Goal: Information Seeking & Learning: Check status

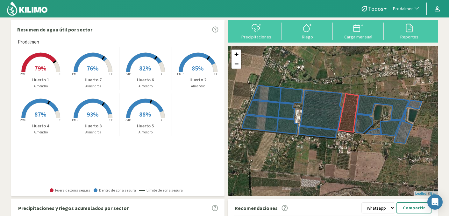
click at [50, 73] on rect at bounding box center [40, 72] width 51 height 51
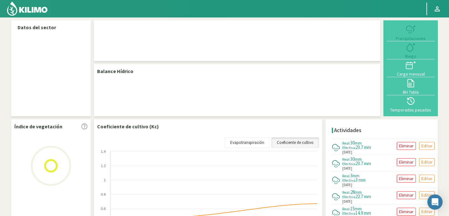
select select "224: Object"
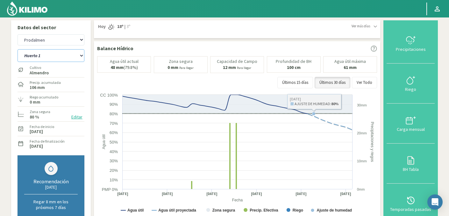
click at [79, 59] on select "Huerto 1 Huerto 2 Huerto 3 Huerto 4 Huerto 5 Huerto 6 Huerto 7" at bounding box center [50, 55] width 67 height 13
click at [17, 49] on select "Huerto 1 Huerto 2 Huerto 3 Huerto 4 Huerto 5 Huerto 6 Huerto 7" at bounding box center [50, 55] width 67 height 13
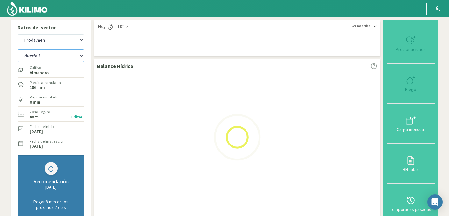
select select "0: Object"
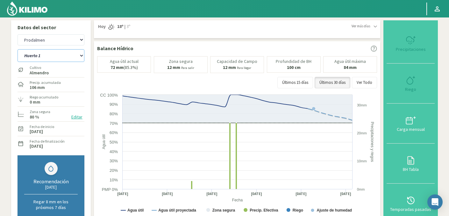
select select "503: Object"
click at [60, 52] on select "Huerto 1 Huerto 2 Huerto 3 Huerto 4 Huerto 5 Huerto 6 Huerto 7" at bounding box center [50, 55] width 67 height 13
click at [17, 49] on select "Huerto 1 Huerto 2 Huerto 3 Huerto 4 Huerto 5 Huerto 6 Huerto 7" at bounding box center [50, 55] width 67 height 13
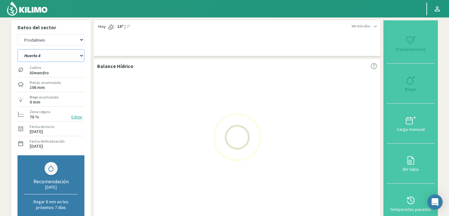
select select "8: Object"
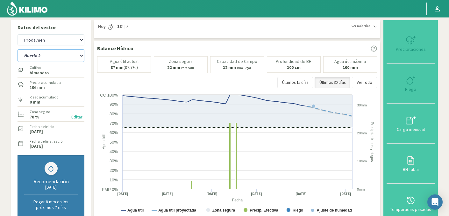
select select "782: Object"
click at [65, 59] on select "Huerto 1 Huerto 2 Huerto 3 Huerto 4 Huerto 5 Huerto 6 Huerto 7" at bounding box center [50, 55] width 67 height 13
click at [17, 49] on select "Huerto 1 Huerto 2 Huerto 3 Huerto 4 Huerto 5 Huerto 6 Huerto 7" at bounding box center [50, 55] width 67 height 13
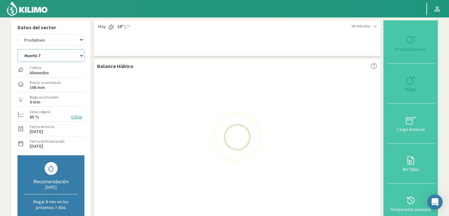
select select "17: Object"
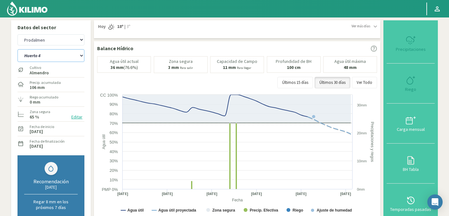
select select "1061: Object"
click at [34, 54] on select "Huerto 1 Huerto 2 Huerto 3 Huerto 4 Huerto 5 Huerto 6 Huerto 7" at bounding box center [50, 55] width 67 height 13
click at [17, 49] on select "Huerto 1 Huerto 2 Huerto 3 Huerto 4 Huerto 5 Huerto 6 Huerto 7" at bounding box center [50, 55] width 67 height 13
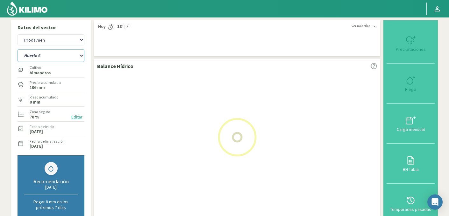
select select "27: Object"
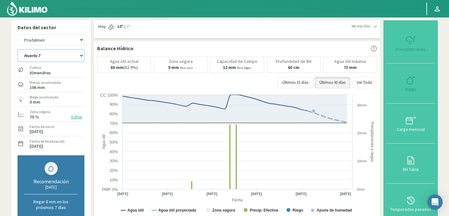
select select "1340: Object"
click at [38, 58] on select "Huerto 1 Huerto 2 Huerto 3 Huerto 4 Huerto 5 Huerto 6 Huerto 7" at bounding box center [50, 55] width 67 height 13
click at [17, 49] on select "Huerto 1 Huerto 2 Huerto 3 Huerto 4 Huerto 5 Huerto 6 Huerto 7" at bounding box center [50, 55] width 67 height 13
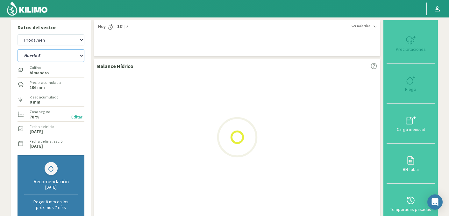
select select "33: Object"
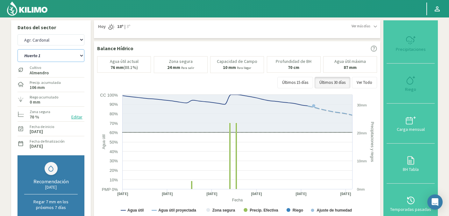
select select "1619: Object"
click at [43, 55] on select "Huerto 1 Huerto 2 Huerto 3 Huerto 4 Huerto 5 Huerto 6 Huerto 7" at bounding box center [50, 55] width 67 height 13
click at [17, 49] on select "Huerto 1 Huerto 2 Huerto 3 Huerto 4 Huerto 5 Huerto 6 Huerto 7" at bounding box center [50, 55] width 67 height 13
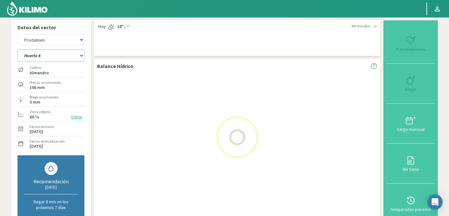
select select "39: Object"
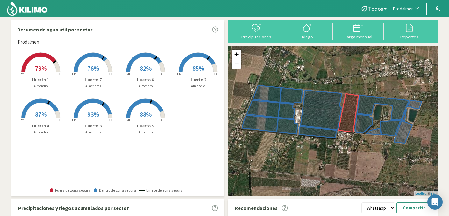
click at [32, 70] on rect at bounding box center [40, 72] width 51 height 51
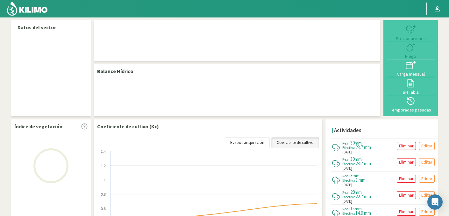
select select "224: Object"
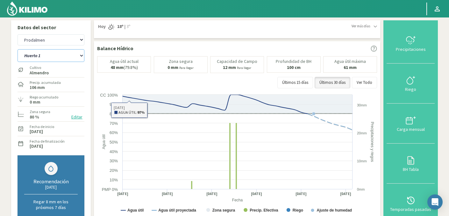
click at [56, 57] on select "Huerto 1 Huerto 2 Huerto 3 Huerto 4 Huerto 5 Huerto 6 Huerto 7" at bounding box center [50, 55] width 67 height 13
click at [17, 49] on select "Huerto 1 Huerto 2 Huerto 3 Huerto 4 Huerto 5 Huerto 6 Huerto 7" at bounding box center [50, 55] width 67 height 13
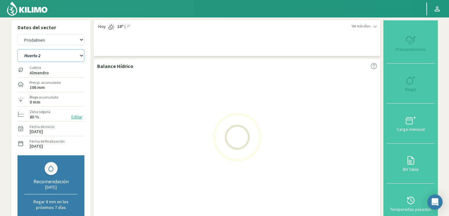
select select "0: Object"
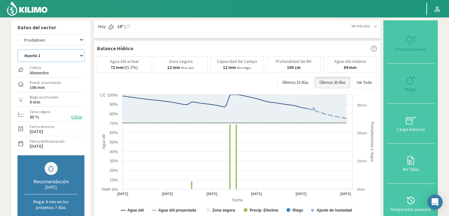
select select "503: Object"
select select "8: Object"
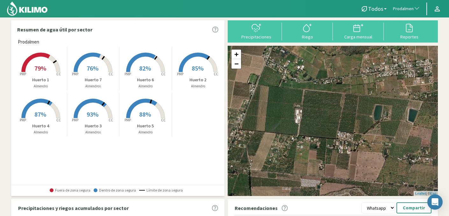
click at [407, 12] on span "Prodalmen" at bounding box center [403, 9] width 21 height 6
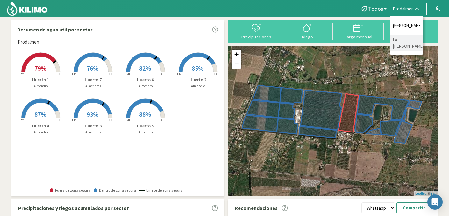
type input "[PERSON_NAME]"
click at [404, 50] on li "La [PERSON_NAME]" at bounding box center [405, 43] width 33 height 16
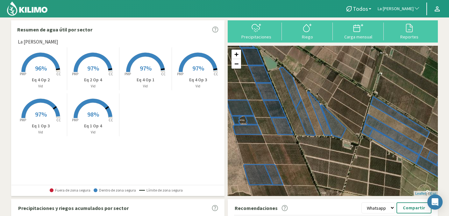
click at [45, 115] on span "97%" at bounding box center [41, 114] width 12 height 8
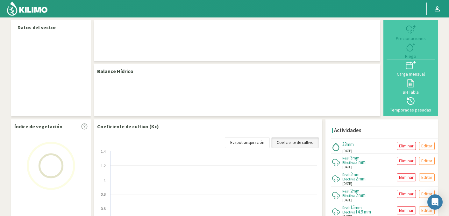
select select "141: Object"
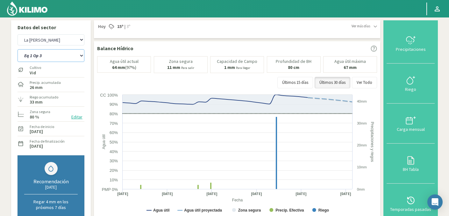
click at [51, 53] on select "Eq 1 Op 3 Eq 1 Op 4 Eq 2 Op 4 Eq 4 Op 1 Eq 4 Op 2 Eq 4 Op 3" at bounding box center [50, 55] width 67 height 13
click at [17, 49] on select "Eq 1 Op 3 Eq 1 Op 4 Eq 2 Op 4 Eq 4 Op 1 Eq 4 Op 2 Eq 4 Op 3" at bounding box center [50, 55] width 67 height 13
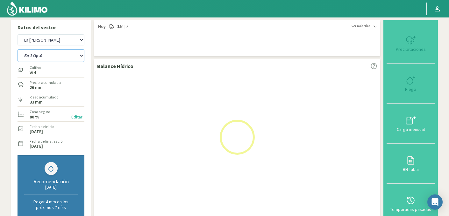
select select "0: Object"
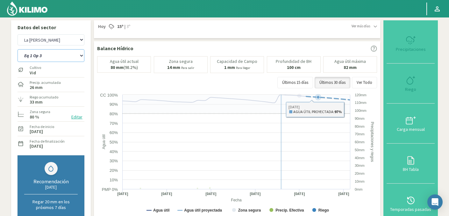
select select "420: Object"
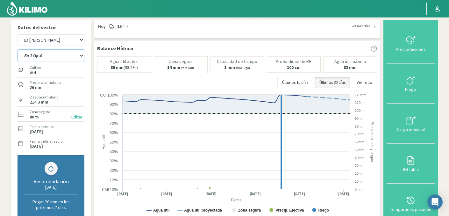
click at [42, 57] on select "Eq 1 Op 3 Eq 1 Op 4 Eq 2 Op 4 Eq 4 Op 1 Eq 4 Op 2 Eq 4 Op 3" at bounding box center [50, 55] width 67 height 13
click at [17, 49] on select "Eq 1 Op 3 Eq 1 Op 4 Eq 2 Op 4 Eq 4 Op 1 Eq 4 Op 2 Eq 4 Op 3" at bounding box center [50, 55] width 67 height 13
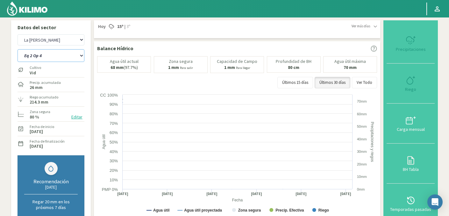
select select "7: Object"
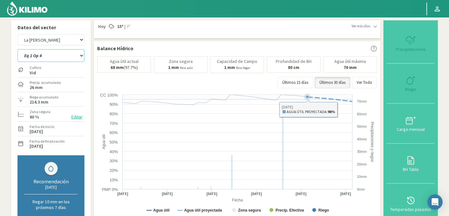
select select "699: Object"
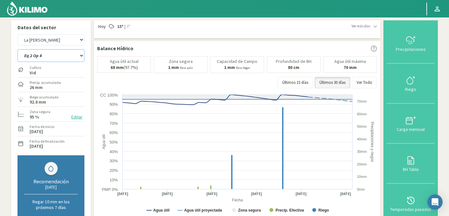
click at [34, 55] on select "Eq 1 Op 3 Eq 1 Op 4 Eq 2 Op 4 Eq 4 Op 1 Eq 4 Op 2 Eq 4 Op 3" at bounding box center [50, 55] width 67 height 13
click at [17, 49] on select "Eq 1 Op 3 Eq 1 Op 4 Eq 2 Op 4 Eq 4 Op 1 Eq 4 Op 2 Eq 4 Op 3" at bounding box center [50, 55] width 67 height 13
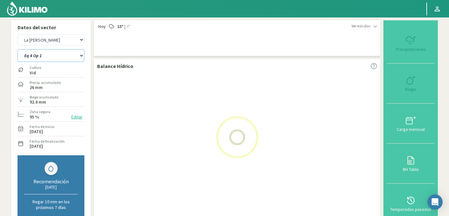
select select "14: Object"
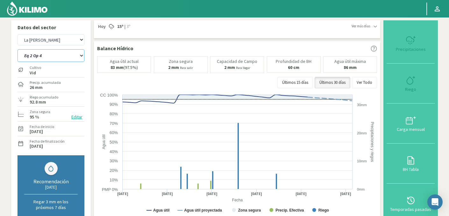
select select "978: Object"
click at [65, 55] on select "Eq 1 Op 3 Eq 1 Op 4 Eq 2 Op 4 Eq 4 Op 1 Eq 4 Op 2 Eq 4 Op 3" at bounding box center [50, 55] width 67 height 13
click at [17, 49] on select "Eq 1 Op 3 Eq 1 Op 4 Eq 2 Op 4 Eq 4 Op 1 Eq 4 Op 2 Eq 4 Op 3" at bounding box center [50, 55] width 67 height 13
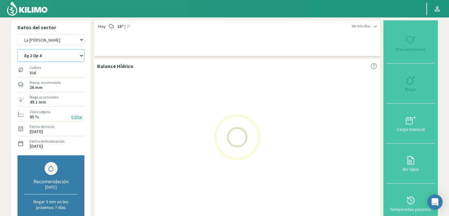
select select "21: Object"
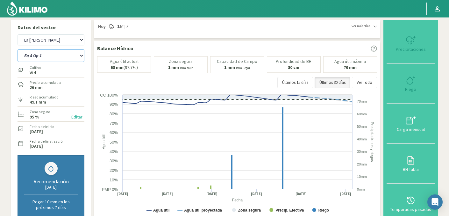
select select "1257: Object"
click at [56, 54] on select "Eq 1 Op 3 Eq 1 Op 4 Eq 2 Op 4 Eq 4 Op 1 Eq 4 Op 2 Eq 4 Op 3" at bounding box center [50, 55] width 67 height 13
click at [17, 49] on select "Eq 1 Op 3 Eq 1 Op 4 Eq 2 Op 4 Eq 4 Op 1 Eq 4 Op 2 Eq 4 Op 3" at bounding box center [50, 55] width 67 height 13
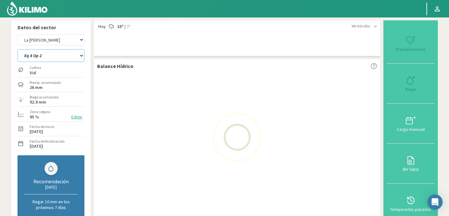
select select "26: Object"
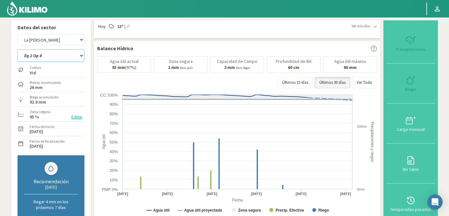
select select "1536: Object"
click at [48, 58] on select "Eq 1 Op 3 Eq 1 Op 4 Eq 2 Op 4 Eq 4 Op 1 Eq 4 Op 2 Eq 4 Op 3" at bounding box center [50, 55] width 67 height 13
click at [17, 49] on select "Eq 1 Op 3 Eq 1 Op 4 Eq 2 Op 4 Eq 4 Op 1 Eq 4 Op 2 Eq 4 Op 3" at bounding box center [50, 55] width 67 height 13
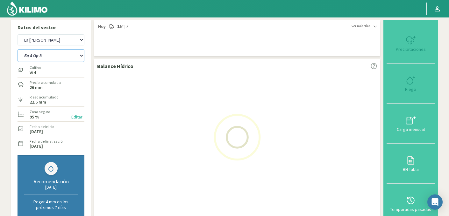
select select "34: Object"
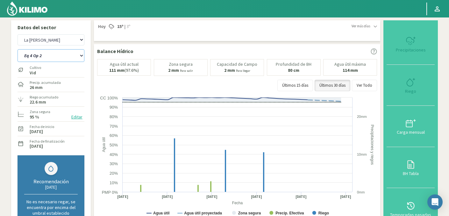
select select "1815: Object"
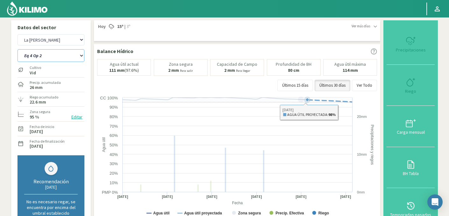
select select "41: Object"
